Goal: Task Accomplishment & Management: Complete application form

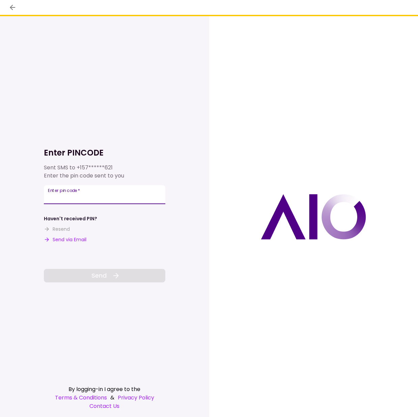
click at [90, 196] on input "Enter pin code   *" at bounding box center [104, 194] width 121 height 19
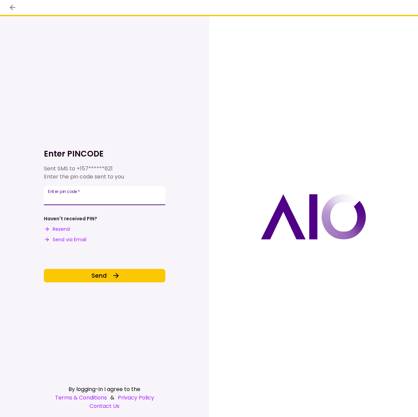
type input "******"
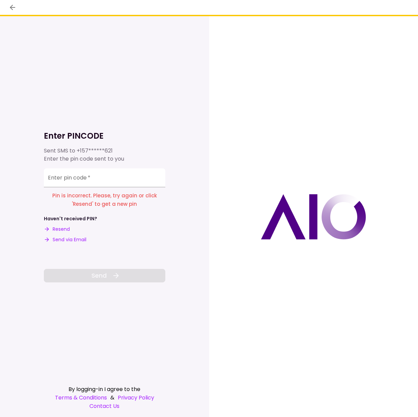
click at [81, 179] on input "Enter pin code   *" at bounding box center [104, 177] width 121 height 19
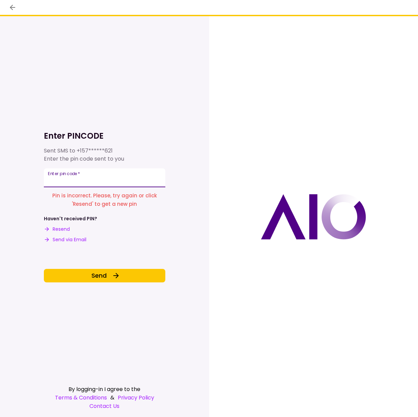
type input "******"
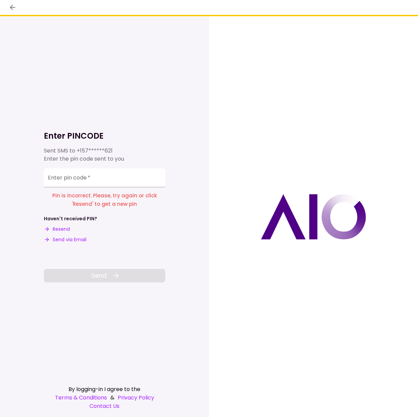
click at [69, 230] on button "Resend" at bounding box center [57, 229] width 26 height 7
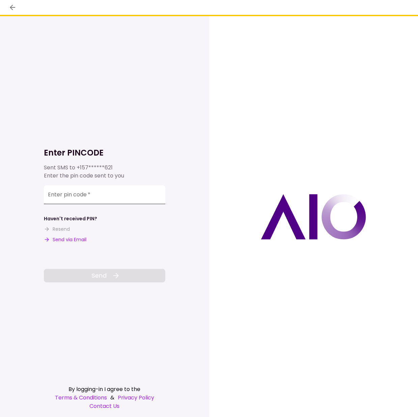
click at [100, 199] on input "Enter pin code   *" at bounding box center [104, 194] width 121 height 19
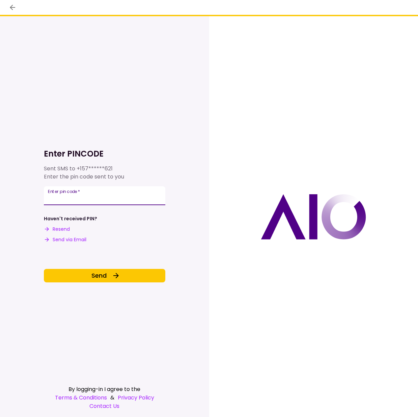
type input "******"
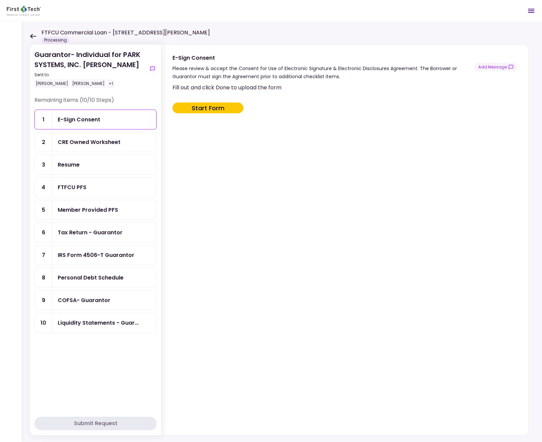
click at [126, 341] on div "Remaining items (10/10 Steps) 1 E-Sign Consent 2 CRE Owned Worksheet 3 Resume 4…" at bounding box center [95, 254] width 122 height 317
click at [108, 326] on div "Liquidity Statements - Guar..." at bounding box center [98, 323] width 81 height 8
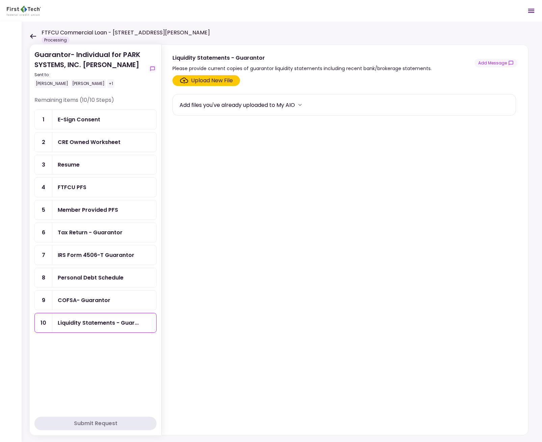
click at [223, 80] on div "Upload New File" at bounding box center [212, 81] width 42 height 8
click at [0, 0] on input "Upload New File" at bounding box center [0, 0] width 0 height 0
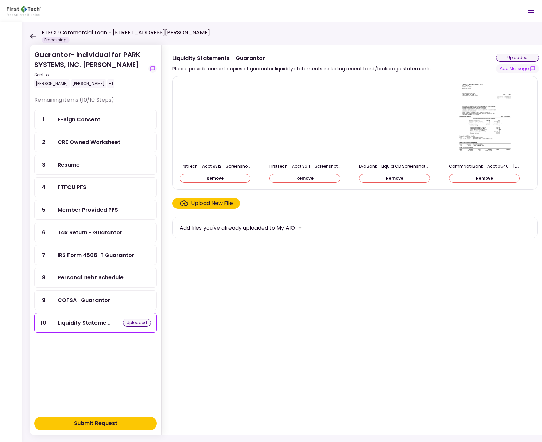
click at [95, 417] on div "Submit Request" at bounding box center [96, 424] width 44 height 8
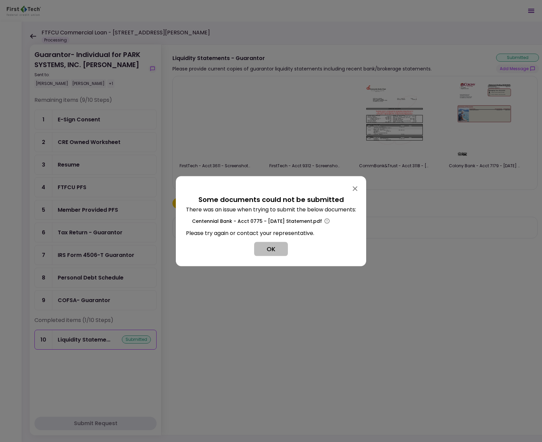
click at [275, 249] on button "OK" at bounding box center [271, 249] width 34 height 14
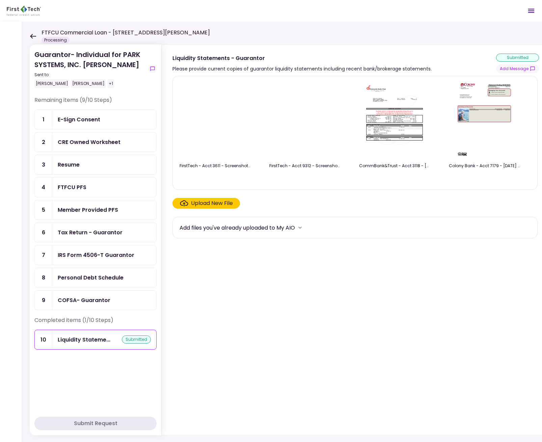
click at [207, 207] on div "Upload New File" at bounding box center [212, 203] width 42 height 8
click at [0, 0] on input "Upload New File" at bounding box center [0, 0] width 0 height 0
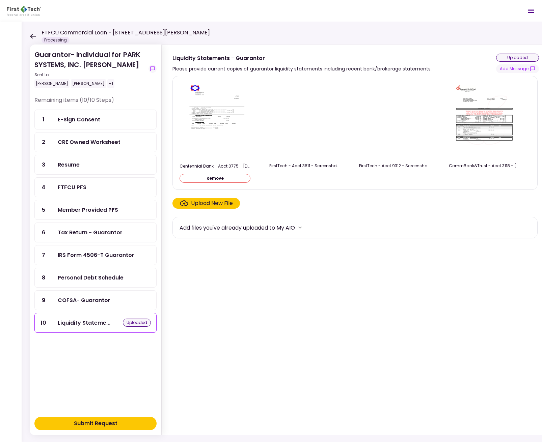
click at [114, 417] on div "Submit Request" at bounding box center [96, 424] width 44 height 8
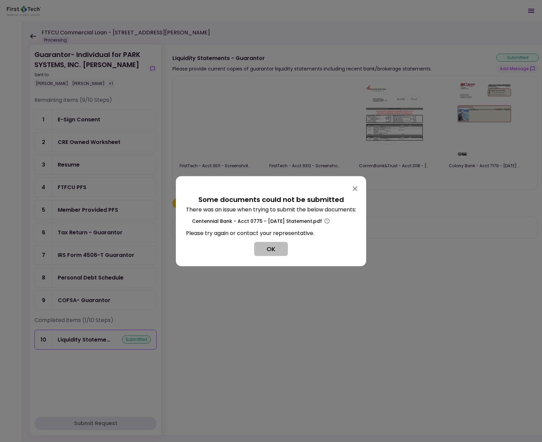
click at [272, 251] on button "OK" at bounding box center [271, 249] width 34 height 14
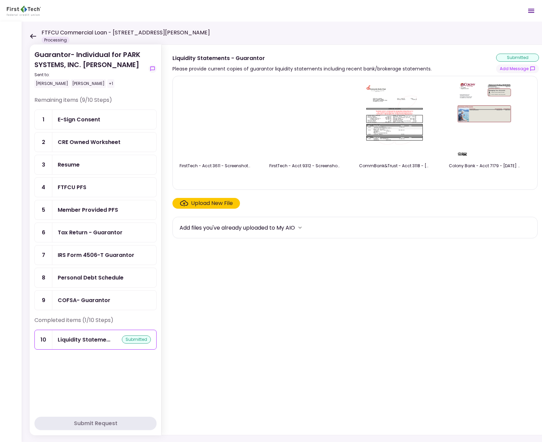
click at [215, 205] on div "Upload New File" at bounding box center [212, 203] width 42 height 8
click at [0, 0] on input "Upload New File" at bounding box center [0, 0] width 0 height 0
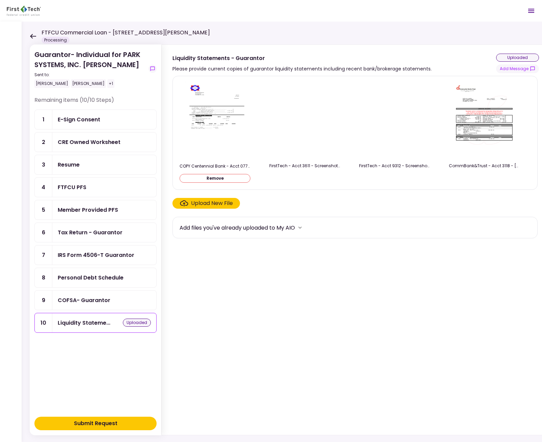
click at [109, 417] on div "Submit Request" at bounding box center [96, 424] width 44 height 8
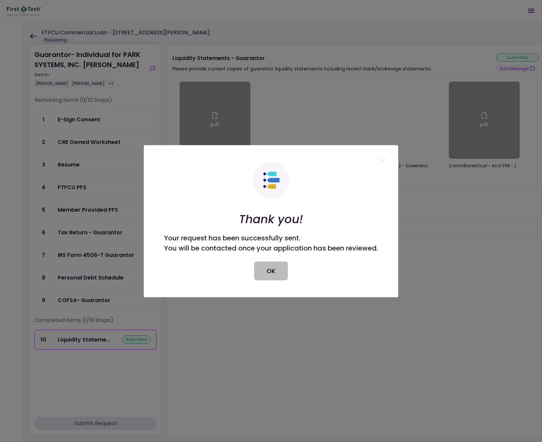
click at [272, 273] on button "OK" at bounding box center [271, 271] width 34 height 19
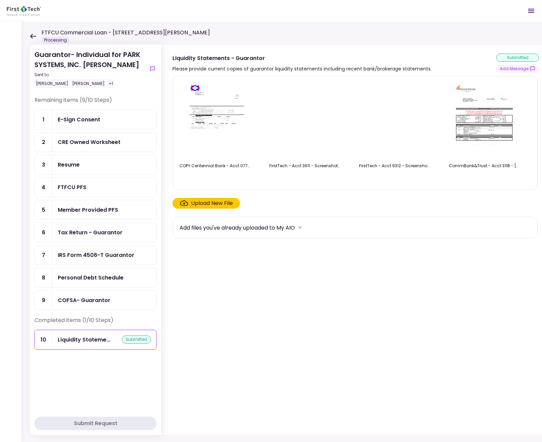
click at [76, 276] on div "Personal Debt Schedule" at bounding box center [91, 278] width 66 height 8
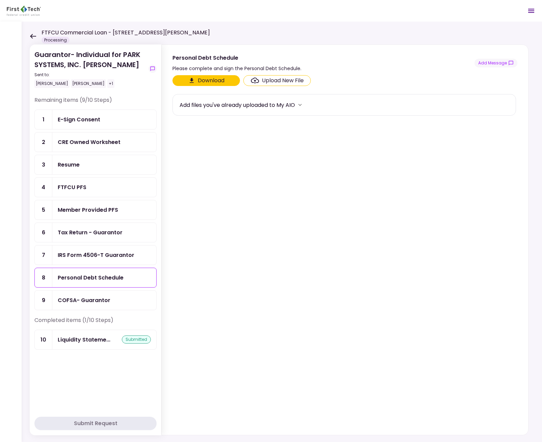
click at [267, 81] on div "Upload New File" at bounding box center [283, 81] width 42 height 8
click at [0, 0] on input "Upload New File" at bounding box center [0, 0] width 0 height 0
click at [76, 190] on div "FTFCU PFS" at bounding box center [72, 187] width 29 height 8
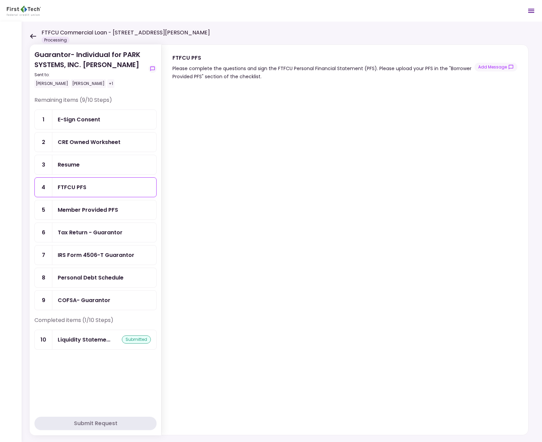
click at [80, 169] on div "Resume" at bounding box center [104, 164] width 104 height 19
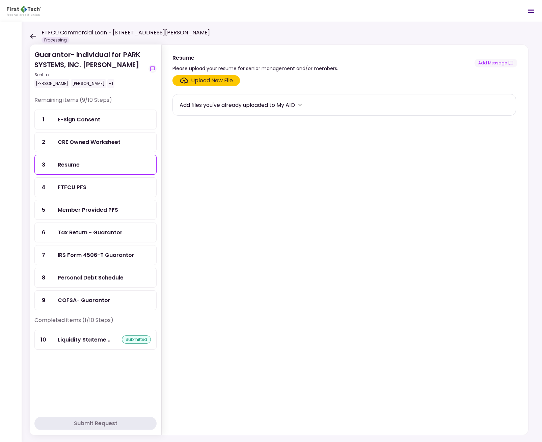
click at [216, 81] on div "Upload New File" at bounding box center [212, 81] width 42 height 8
click at [0, 0] on input "Upload New File" at bounding box center [0, 0] width 0 height 0
click at [216, 81] on div "Upload New File" at bounding box center [212, 81] width 42 height 8
click at [0, 0] on input "Upload New File" at bounding box center [0, 0] width 0 height 0
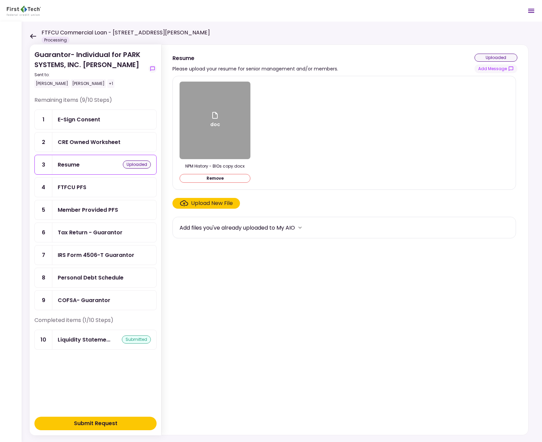
click at [205, 201] on div "Upload New File" at bounding box center [212, 203] width 42 height 8
click at [0, 0] on input "Upload New File" at bounding box center [0, 0] width 0 height 0
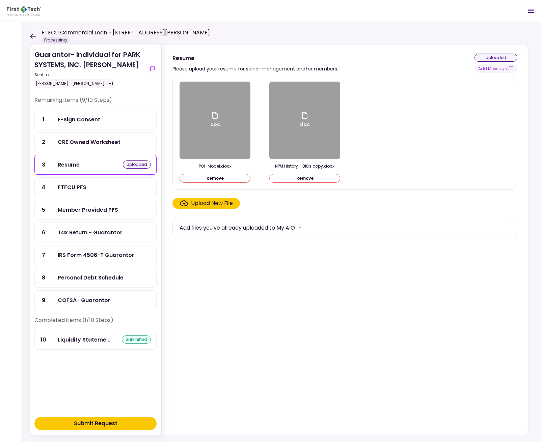
click at [107, 417] on div "Submit Request" at bounding box center [96, 424] width 44 height 8
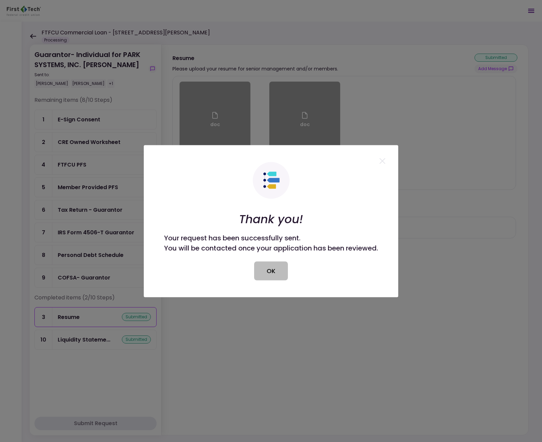
click at [268, 271] on button "OK" at bounding box center [271, 271] width 34 height 19
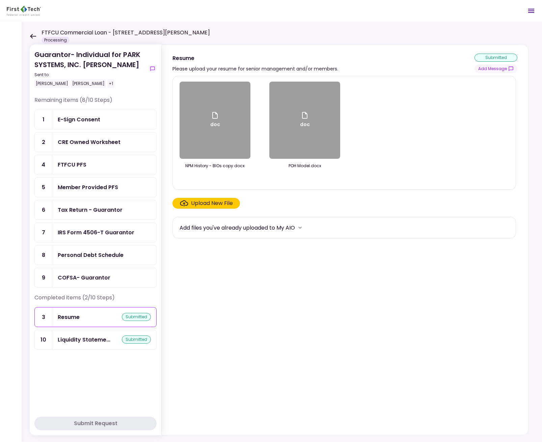
click at [102, 142] on div "CRE Owned Worksheet" at bounding box center [89, 142] width 63 height 8
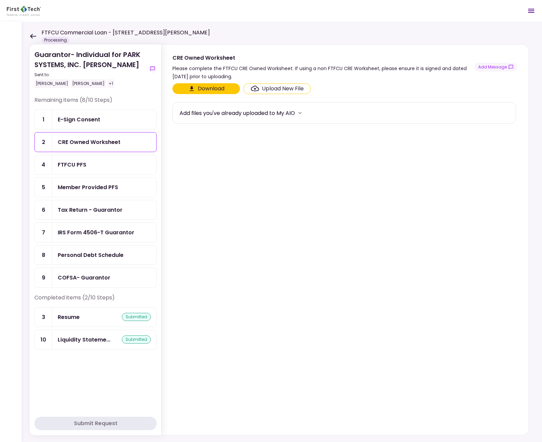
click at [90, 184] on div "Member Provided PFS" at bounding box center [88, 187] width 60 height 8
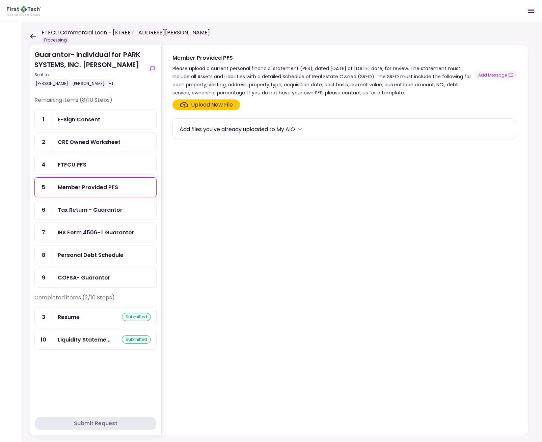
click at [214, 105] on div "Upload New File" at bounding box center [212, 105] width 42 height 8
click at [0, 0] on input "Upload New File" at bounding box center [0, 0] width 0 height 0
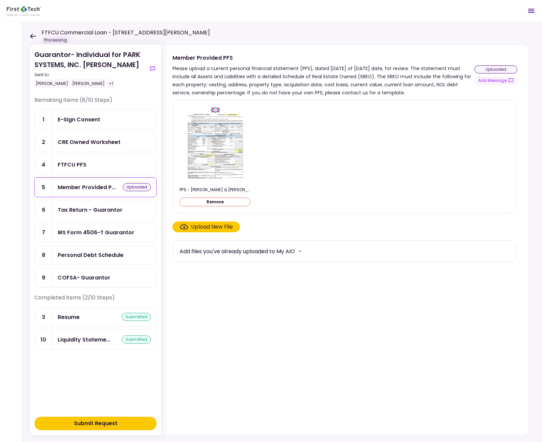
click at [93, 417] on button "Submit Request" at bounding box center [95, 423] width 122 height 13
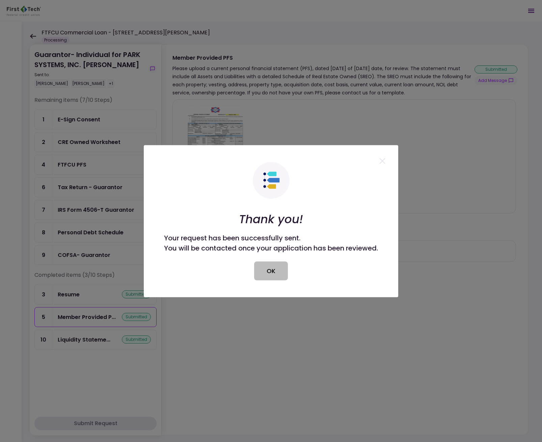
click at [273, 272] on button "OK" at bounding box center [271, 271] width 34 height 19
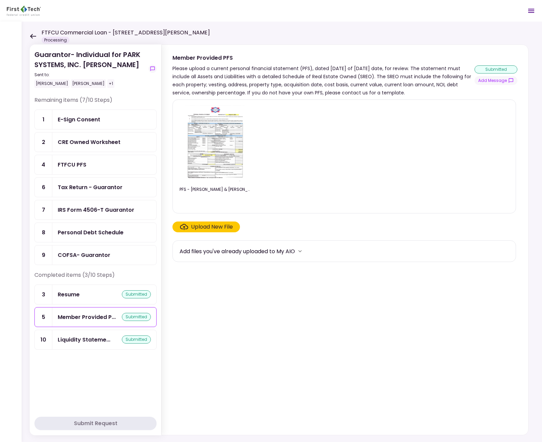
click at [84, 233] on div "Personal Debt Schedule" at bounding box center [91, 232] width 66 height 8
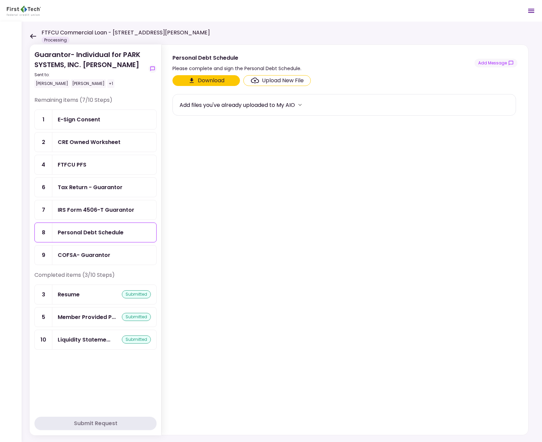
click at [202, 82] on button "Download" at bounding box center [205, 80] width 67 height 11
click at [103, 186] on div "Tax Return - Guarantor" at bounding box center [90, 187] width 65 height 8
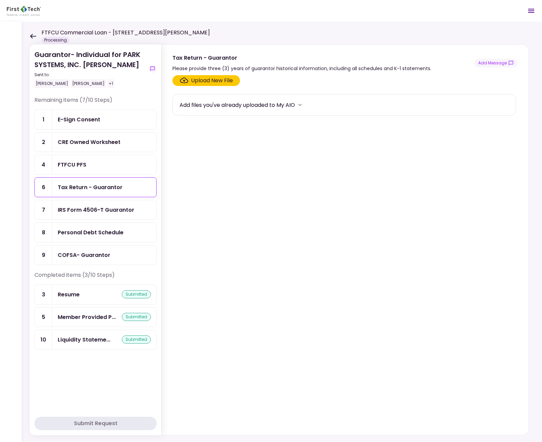
click at [217, 82] on div "Upload New File" at bounding box center [212, 81] width 42 height 8
click at [0, 0] on input "Upload New File" at bounding box center [0, 0] width 0 height 0
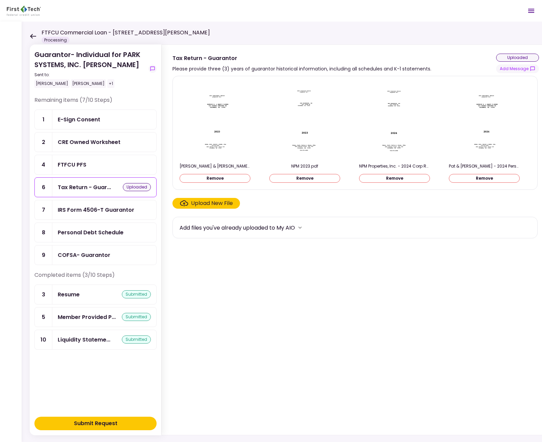
click at [103, 417] on div "Submit Request" at bounding box center [96, 424] width 44 height 8
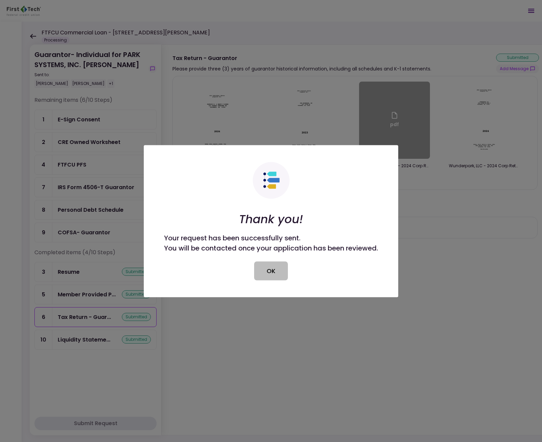
click at [271, 268] on button "OK" at bounding box center [271, 271] width 34 height 19
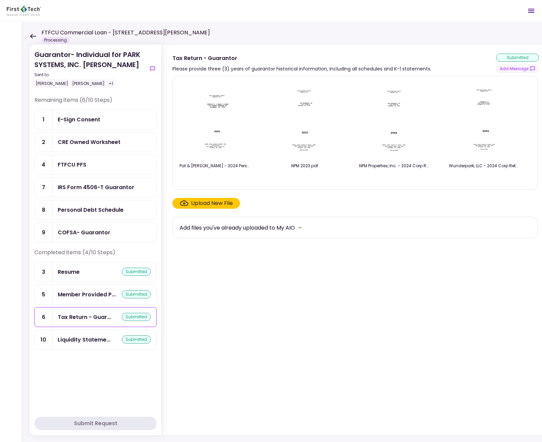
click at [96, 165] on div "FTFCU PFS" at bounding box center [104, 165] width 93 height 8
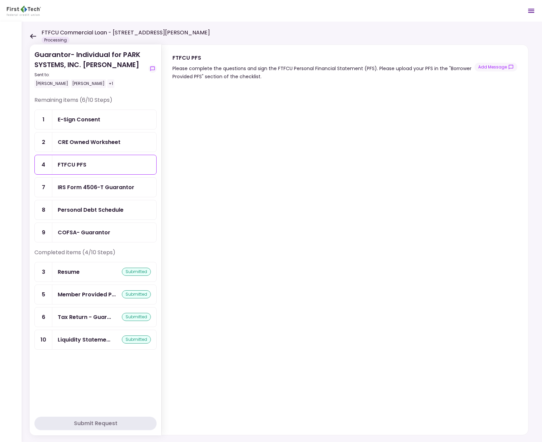
click at [75, 290] on div "Member Provided P... submitted" at bounding box center [104, 294] width 104 height 19
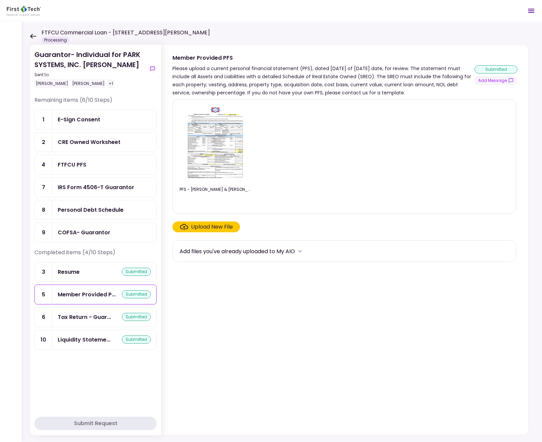
click at [96, 123] on div "E-Sign Consent" at bounding box center [79, 119] width 43 height 8
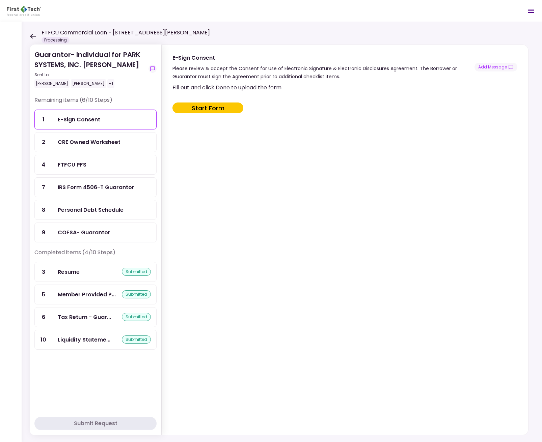
click at [88, 188] on div "IRS Form 4506-T Guarantor" at bounding box center [96, 187] width 77 height 8
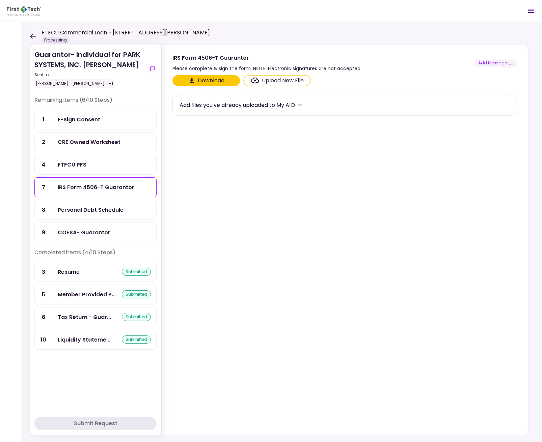
click at [215, 82] on button "Download" at bounding box center [205, 80] width 67 height 11
click at [98, 233] on div "COFSA- Guarantor" at bounding box center [84, 232] width 53 height 8
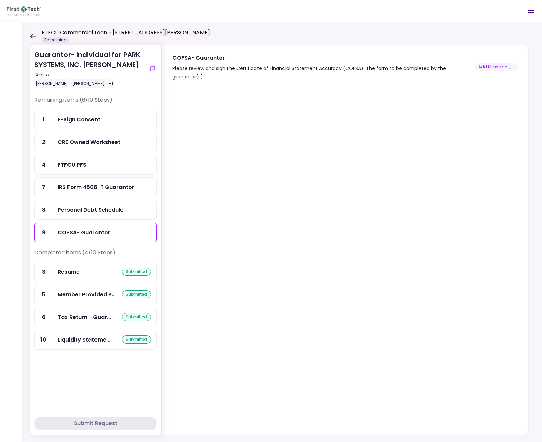
click at [34, 36] on icon at bounding box center [33, 36] width 6 height 5
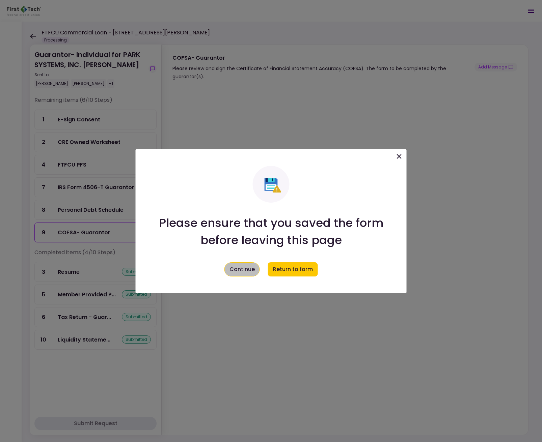
click at [241, 268] on button "Continue" at bounding box center [241, 270] width 35 height 14
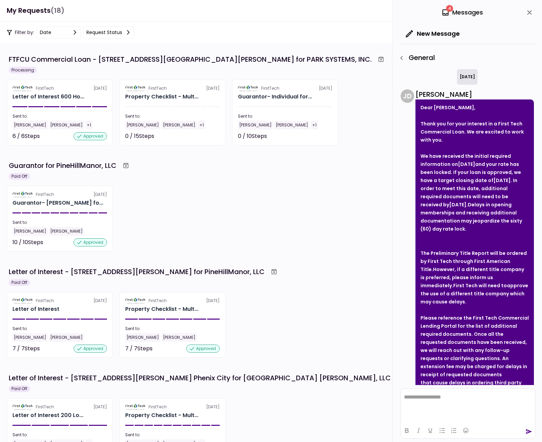
scroll to position [121, 0]
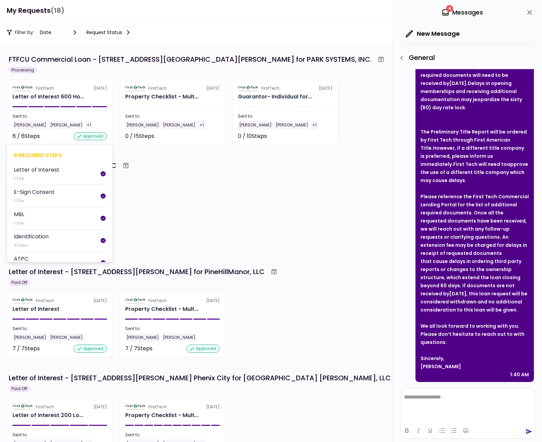
click at [59, 112] on section "FirstTech [DATE] Letter of Interest 600 Ho... Sent to: [PERSON_NAME] [PERSON_NA…" at bounding box center [60, 113] width 106 height 66
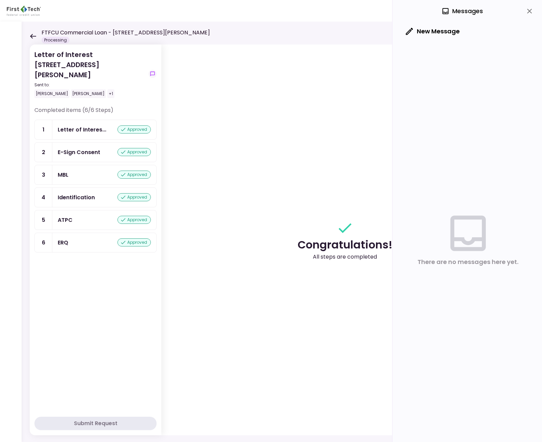
click at [33, 38] on icon at bounding box center [33, 36] width 6 height 5
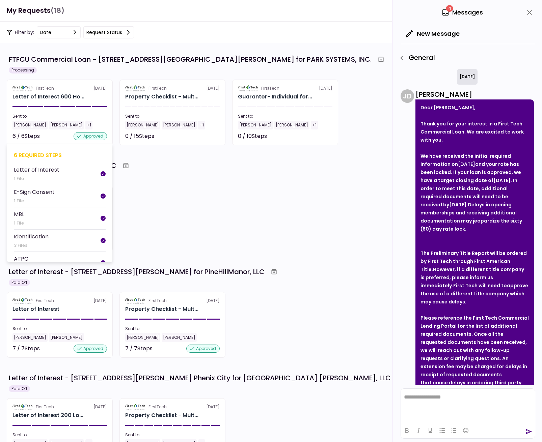
scroll to position [121, 0]
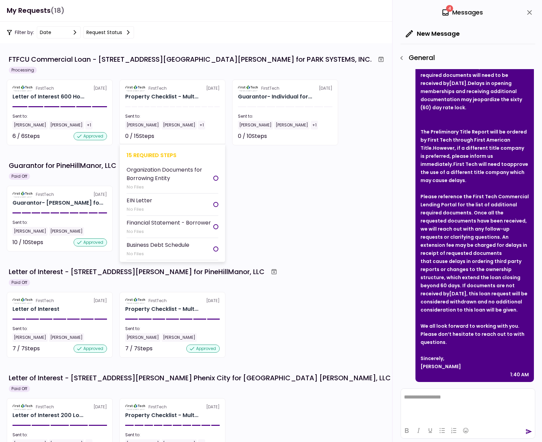
click at [154, 106] on div at bounding box center [153, 106] width 5 height 1
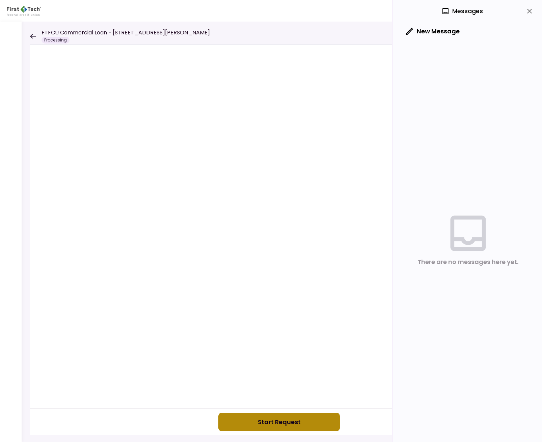
click at [267, 417] on button "Start Request" at bounding box center [278, 422] width 121 height 19
click at [418, 11] on icon "close" at bounding box center [529, 11] width 8 height 8
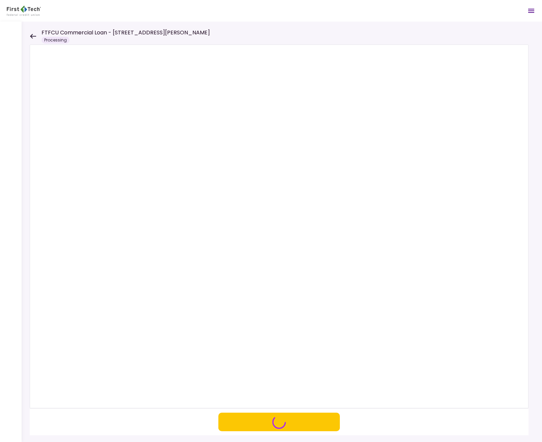
click at [32, 35] on icon at bounding box center [33, 36] width 6 height 5
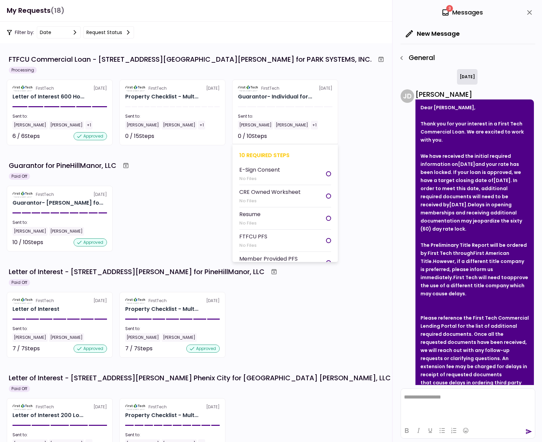
scroll to position [121, 0]
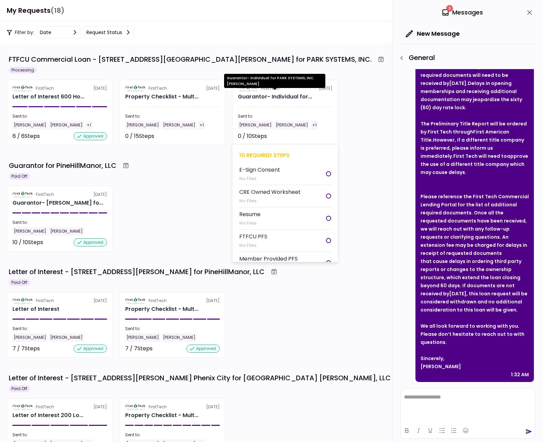
click at [286, 98] on div "Guarantor- Individual for..." at bounding box center [275, 97] width 74 height 8
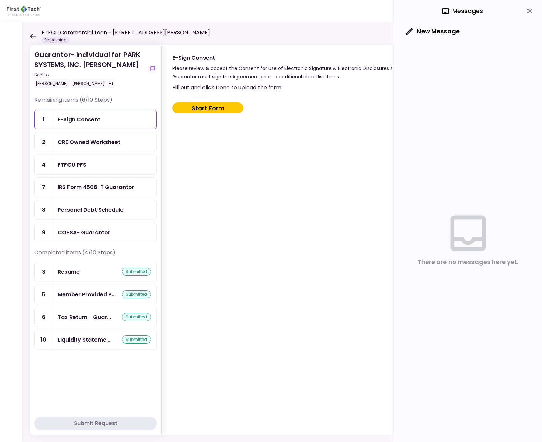
click at [32, 34] on icon at bounding box center [33, 36] width 6 height 5
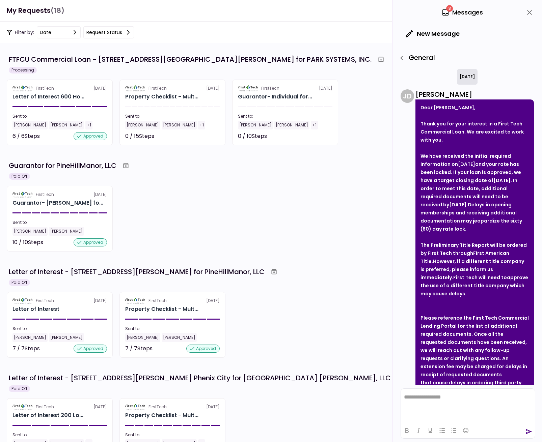
scroll to position [121, 0]
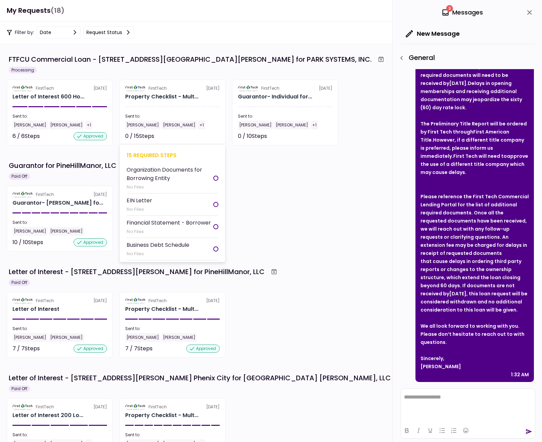
click at [187, 108] on section "FirstTech [DATE] Property Checklist - Mult... Sent to: [PERSON_NAME] [PERSON_NA…" at bounding box center [172, 113] width 106 height 66
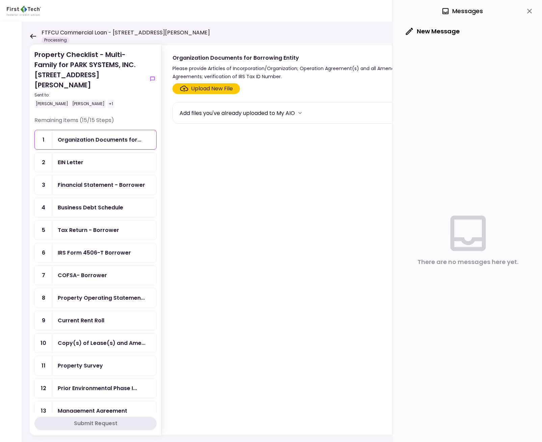
click at [418, 12] on icon "close" at bounding box center [529, 11] width 8 height 8
